Goal: Transaction & Acquisition: Book appointment/travel/reservation

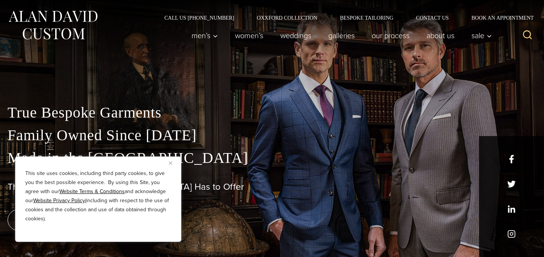
click at [169, 160] on div "This site uses cookies, including third party cookies, to give you the best pos…" at bounding box center [98, 198] width 166 height 85
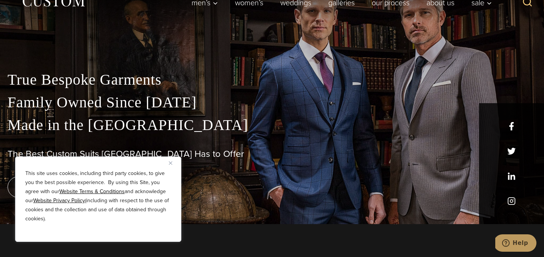
scroll to position [351, 0]
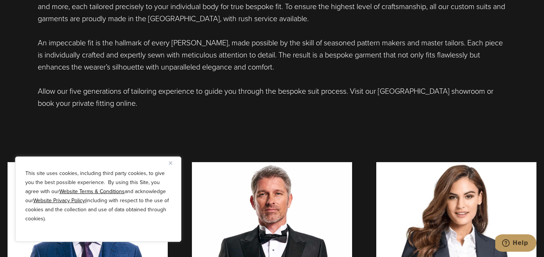
click at [169, 162] on div "This site uses cookies, including third party cookies, to give you the best pos…" at bounding box center [98, 198] width 166 height 85
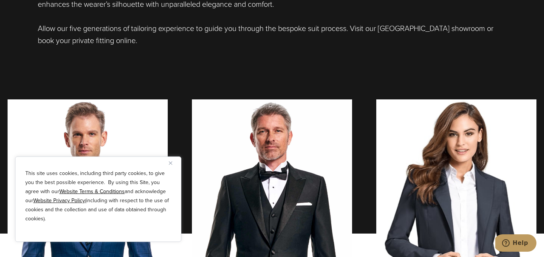
scroll to position [465, 0]
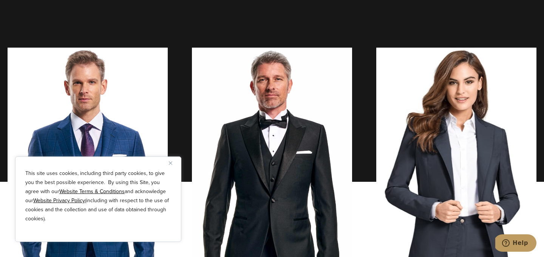
click at [171, 162] on img "Close" at bounding box center [170, 162] width 3 height 3
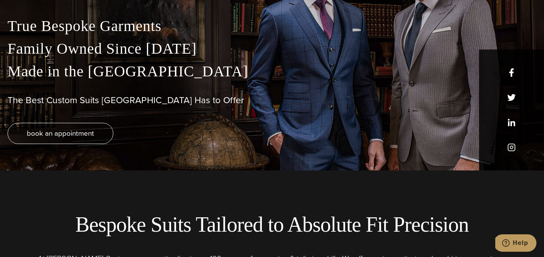
scroll to position [0, 0]
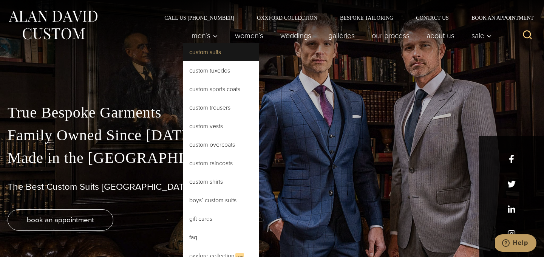
click at [207, 52] on link "Custom Suits" at bounding box center [221, 52] width 76 height 18
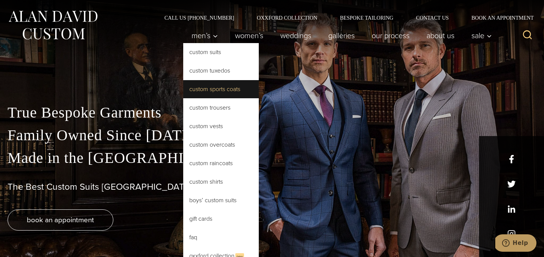
click at [212, 89] on link "Custom Sports Coats" at bounding box center [221, 89] width 76 height 18
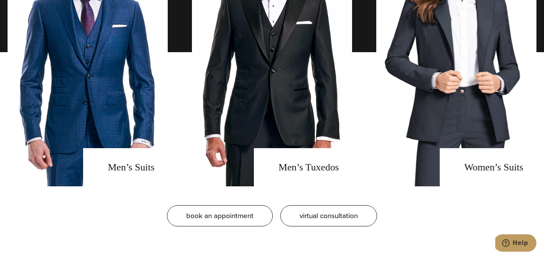
scroll to position [592, 0]
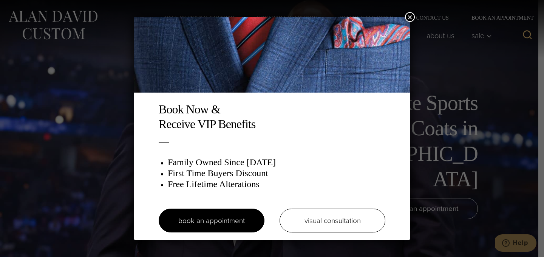
click at [431, 57] on div "Book Now & Receive VIP Benefits Family Owned Since [DATE] First Time Buyers Dis…" at bounding box center [272, 128] width 544 height 257
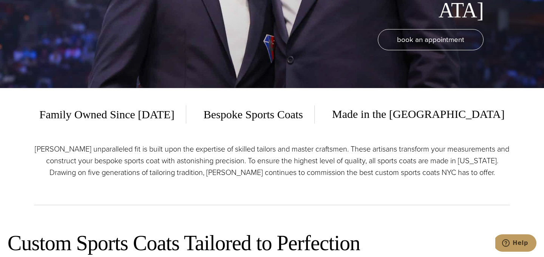
scroll to position [44, 0]
